Goal: Complete application form

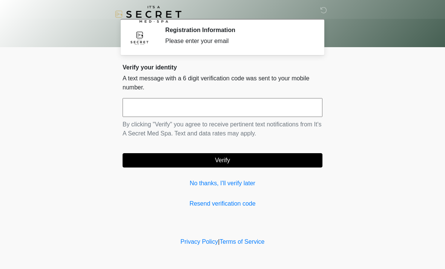
click at [252, 101] on input "text" at bounding box center [222, 107] width 200 height 19
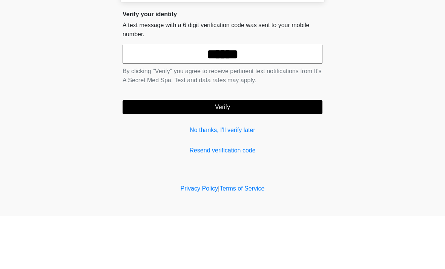
type input "******"
click at [238, 153] on button "Verify" at bounding box center [222, 160] width 200 height 14
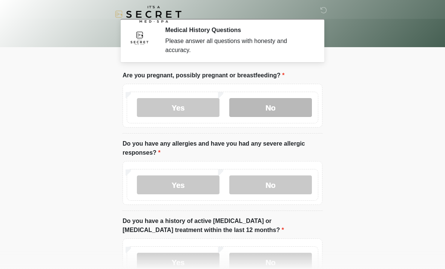
click at [292, 109] on label "No" at bounding box center [270, 107] width 83 height 19
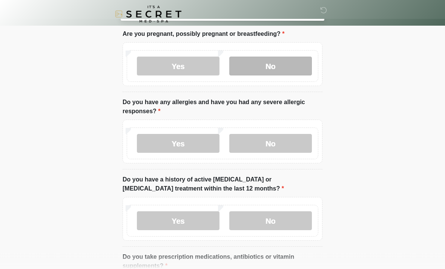
scroll to position [41, 0]
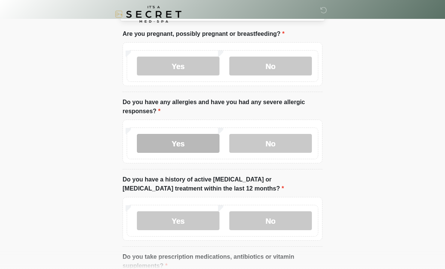
click at [192, 147] on label "Yes" at bounding box center [178, 143] width 83 height 19
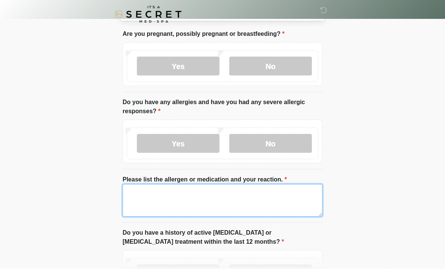
click at [232, 188] on textarea "Please list the allergen or medication and your reaction." at bounding box center [222, 200] width 200 height 32
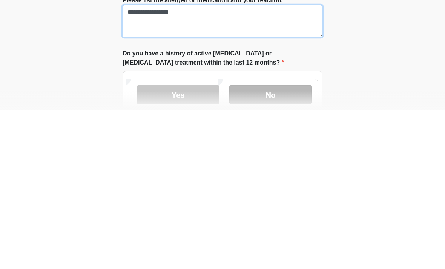
type textarea "**********"
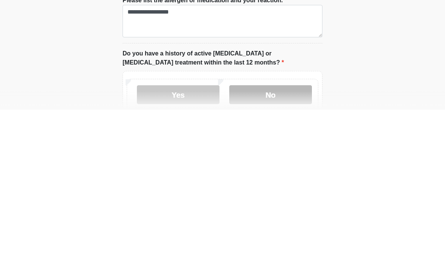
click at [294, 244] on label "No" at bounding box center [270, 253] width 83 height 19
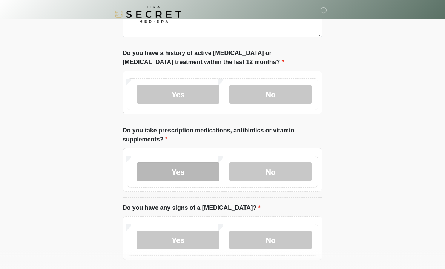
click at [195, 174] on label "Yes" at bounding box center [178, 171] width 83 height 19
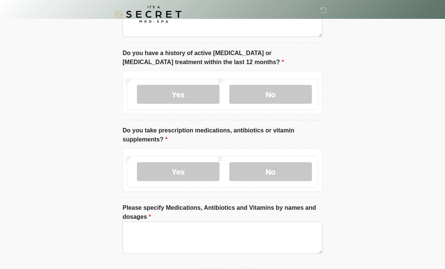
click at [230, 220] on label "Please specify Medications, Antibiotics and Vitamins by names and dosages" at bounding box center [222, 212] width 200 height 18
click at [230, 221] on textarea "Please specify Medications, Antibiotics and Vitamins by names and dosages" at bounding box center [222, 237] width 200 height 32
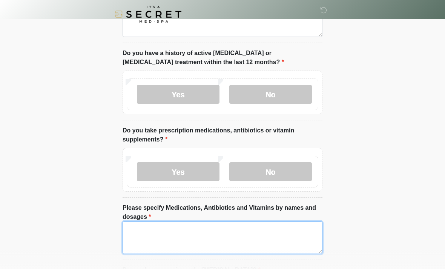
scroll to position [231, 0]
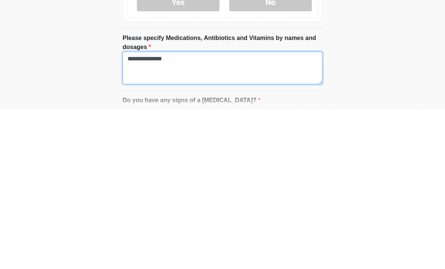
type textarea "**********"
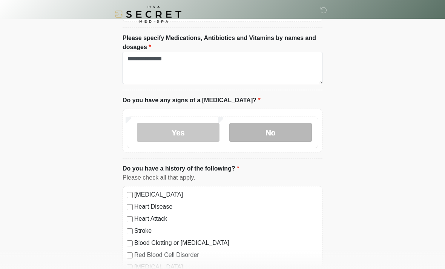
click at [293, 133] on label "No" at bounding box center [270, 132] width 83 height 19
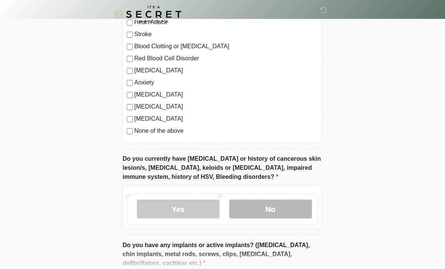
click at [283, 206] on label "No" at bounding box center [270, 208] width 83 height 19
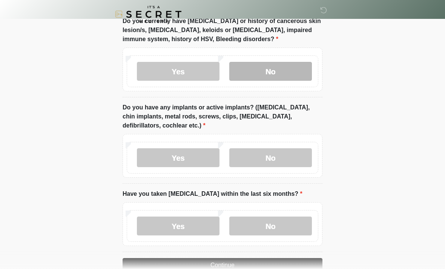
scroll to position [737, 0]
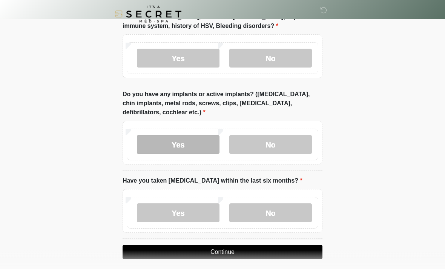
click at [190, 141] on label "Yes" at bounding box center [178, 144] width 83 height 19
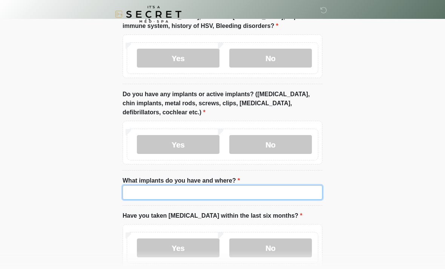
click at [220, 185] on input "What implants do you have and where?" at bounding box center [222, 192] width 200 height 14
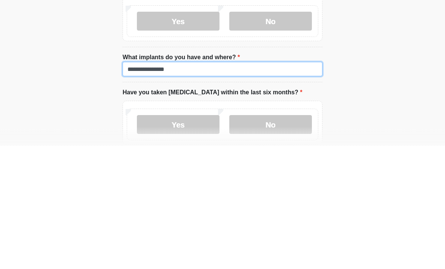
type input "**********"
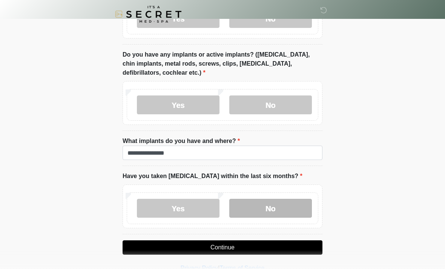
click at [271, 207] on label "No" at bounding box center [270, 208] width 83 height 19
click at [290, 251] on button "Continue" at bounding box center [222, 247] width 200 height 14
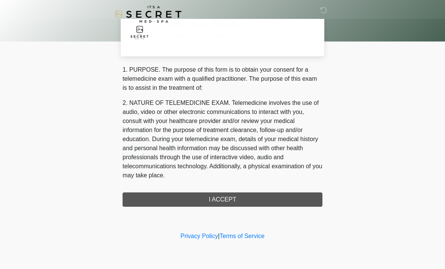
scroll to position [0, 0]
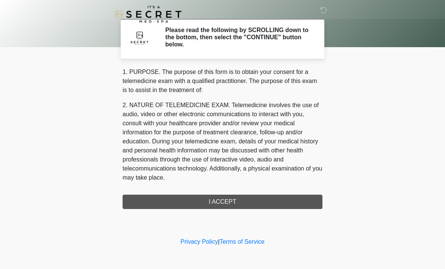
click at [279, 214] on div "‎ ‎ Please read the following by SCROLLING down to the bottom, then select the …" at bounding box center [222, 118] width 226 height 220
click at [282, 208] on div "‎ ‎ Please read the following by SCROLLING down to the bottom, then select the …" at bounding box center [222, 118] width 226 height 220
click at [292, 202] on div "1. PURPOSE. The purpose of this form is to obtain your consent for a telemedici…" at bounding box center [222, 137] width 200 height 141
click at [276, 208] on div "1. PURPOSE. The purpose of this form is to obtain your consent for a telemedici…" at bounding box center [222, 137] width 200 height 141
click at [230, 208] on div "1. PURPOSE. The purpose of this form is to obtain your consent for a telemedici…" at bounding box center [222, 137] width 200 height 141
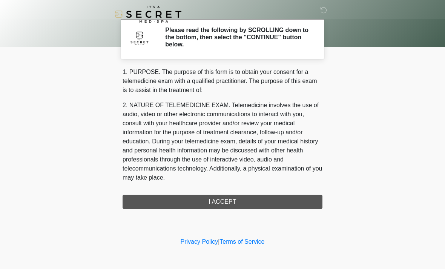
click at [228, 212] on div "‎ ‎ Please read the following by SCROLLING down to the bottom, then select the …" at bounding box center [222, 118] width 226 height 220
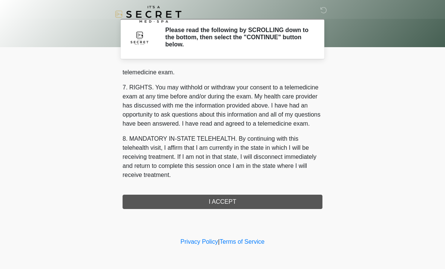
click at [231, 208] on div "1. PURPOSE. The purpose of this form is to obtain your consent for a telemedici…" at bounding box center [222, 137] width 200 height 141
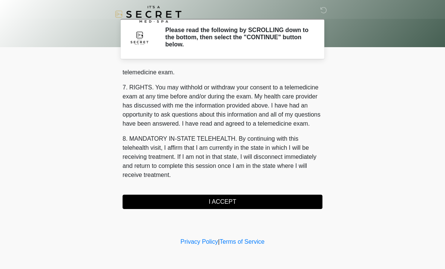
click at [235, 204] on button "I ACCEPT" at bounding box center [222, 201] width 200 height 14
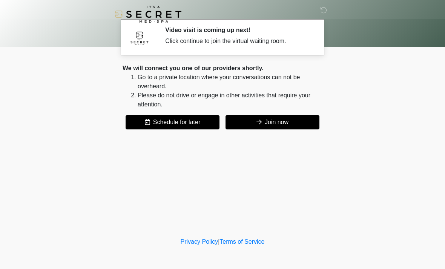
click at [296, 118] on button "Join now" at bounding box center [272, 122] width 94 height 14
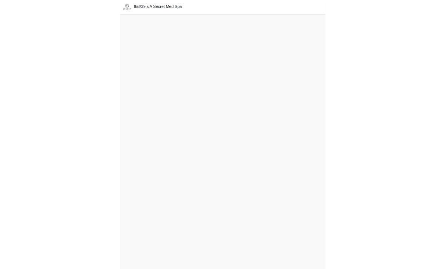
scroll to position [2, 0]
